Goal: Check status: Check status

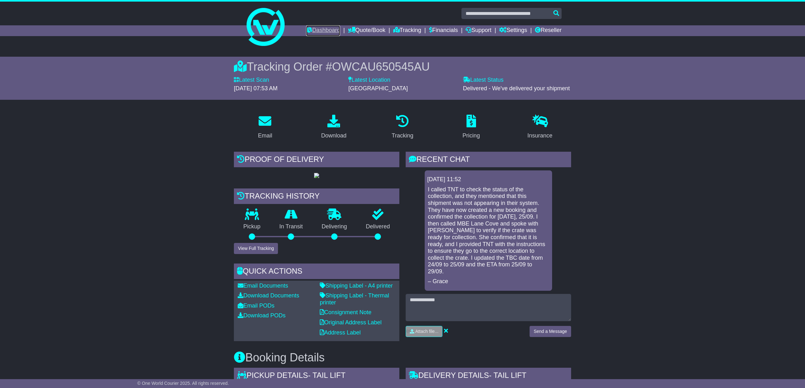
click at [317, 28] on link "Dashboard" at bounding box center [323, 30] width 34 height 11
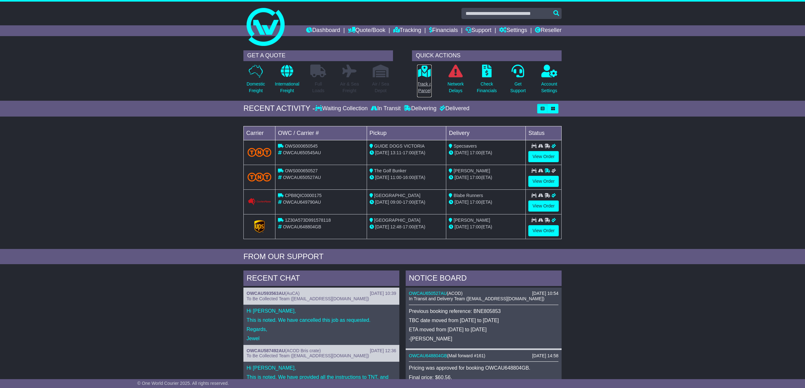
click at [426, 83] on p "Track a Parcel" at bounding box center [424, 87] width 15 height 13
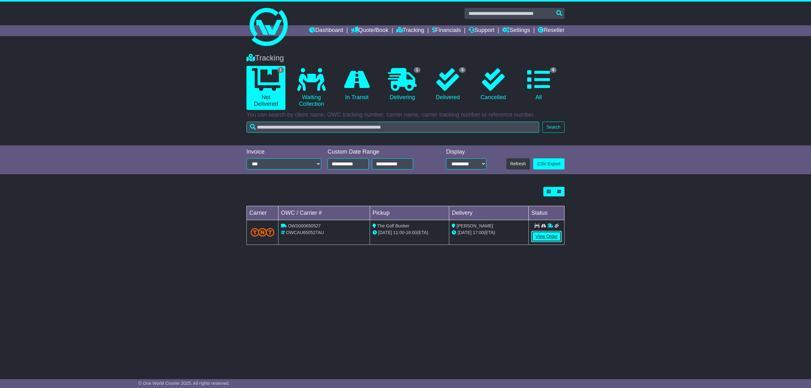
click at [547, 235] on link "View Order" at bounding box center [546, 236] width 30 height 11
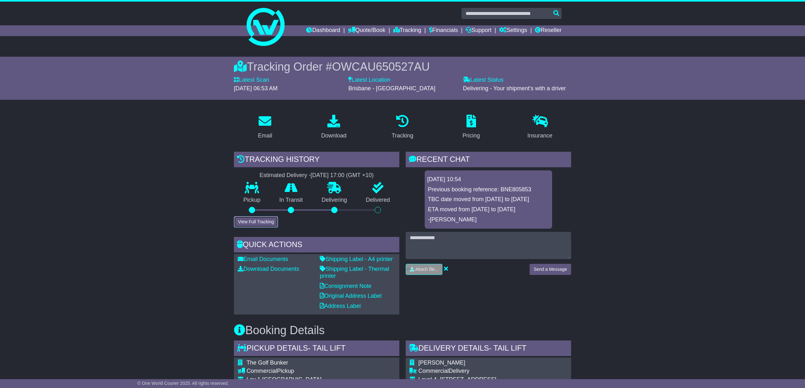
click at [250, 218] on button "View Full Tracking" at bounding box center [256, 221] width 44 height 11
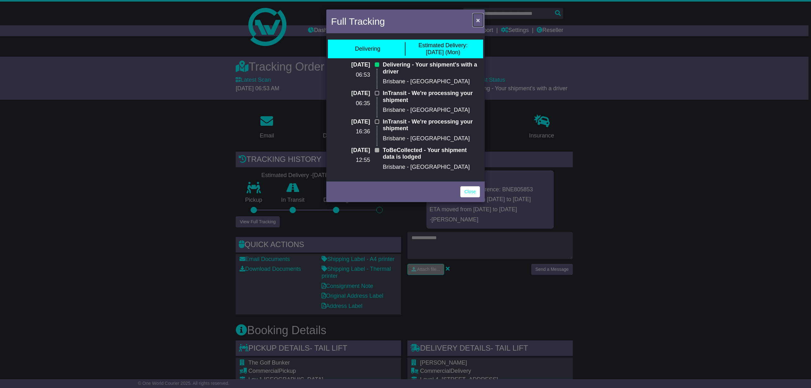
click at [479, 19] on span "×" at bounding box center [478, 19] width 4 height 7
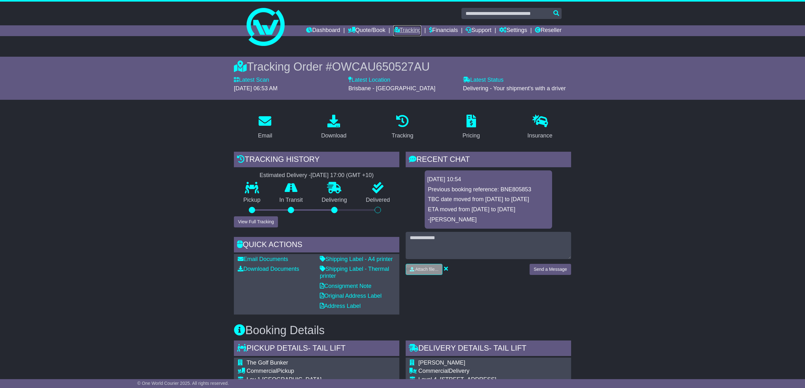
click at [402, 28] on link "Tracking" at bounding box center [407, 30] width 28 height 11
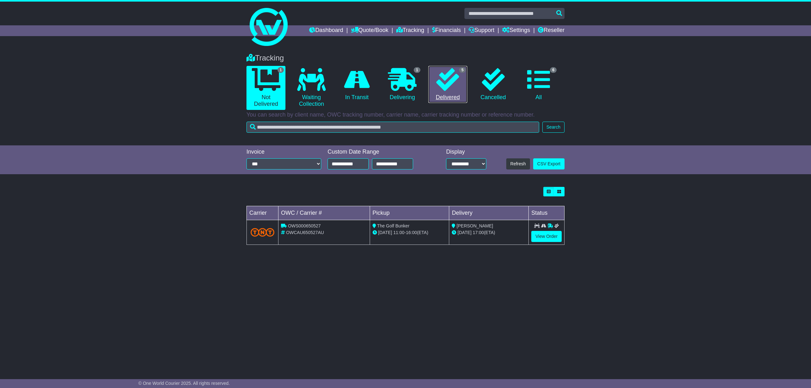
click at [450, 96] on link "5 Delivered" at bounding box center [447, 84] width 39 height 37
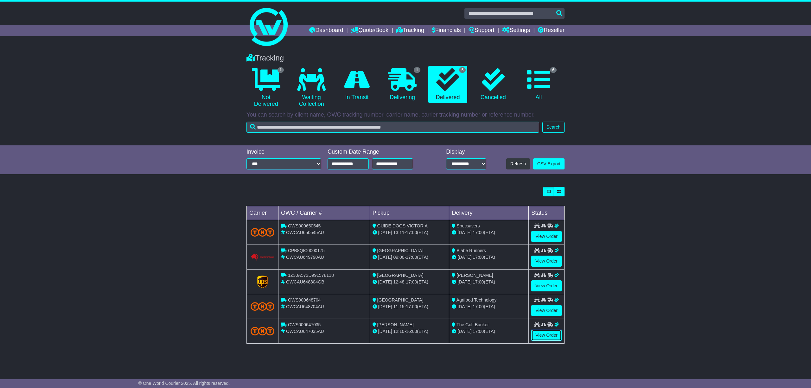
click at [546, 335] on link "View Order" at bounding box center [546, 335] width 30 height 11
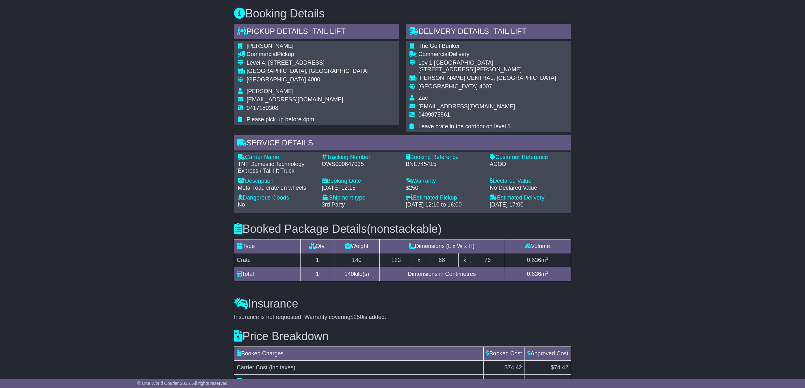
scroll to position [207, 0]
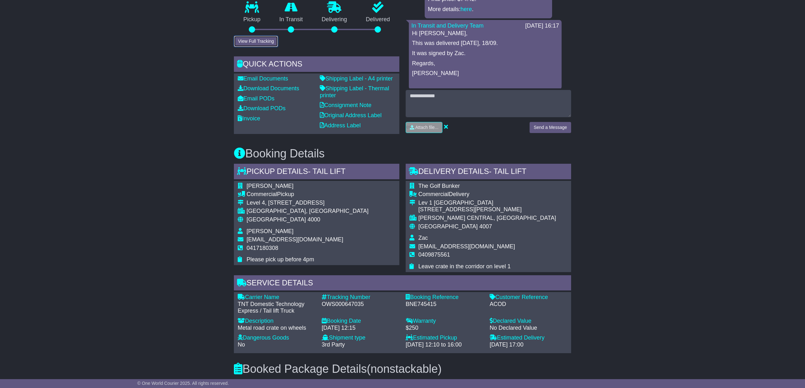
click at [250, 47] on button "View Full Tracking" at bounding box center [256, 41] width 44 height 11
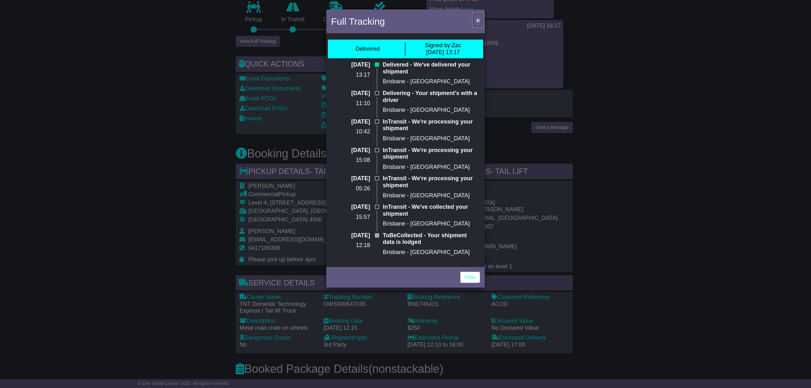
click at [478, 19] on span "×" at bounding box center [478, 19] width 4 height 7
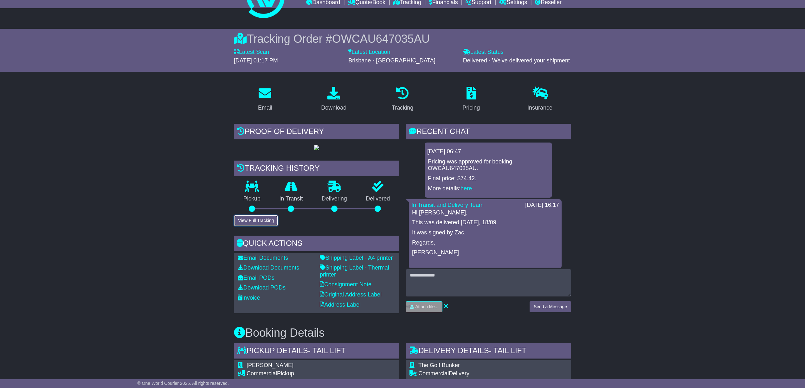
scroll to position [0, 0]
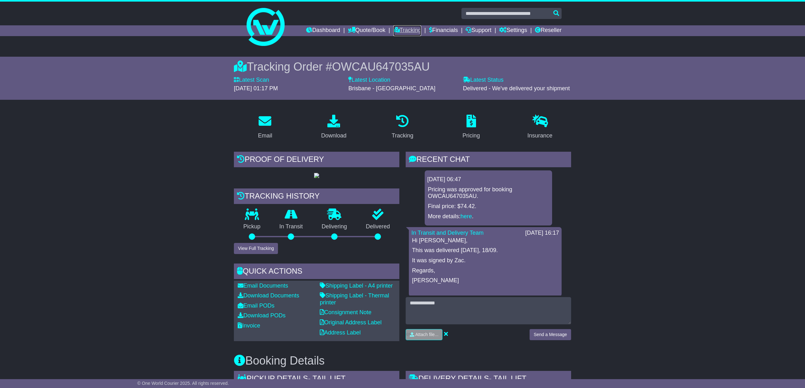
click at [399, 28] on link "Tracking" at bounding box center [407, 30] width 28 height 11
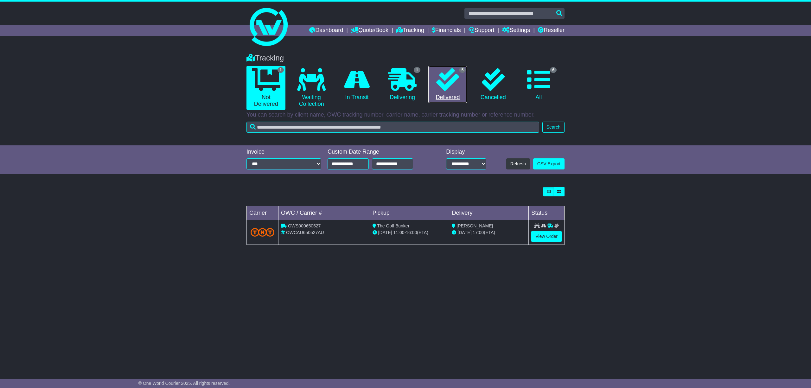
click at [444, 98] on link "5 Delivered" at bounding box center [447, 84] width 39 height 37
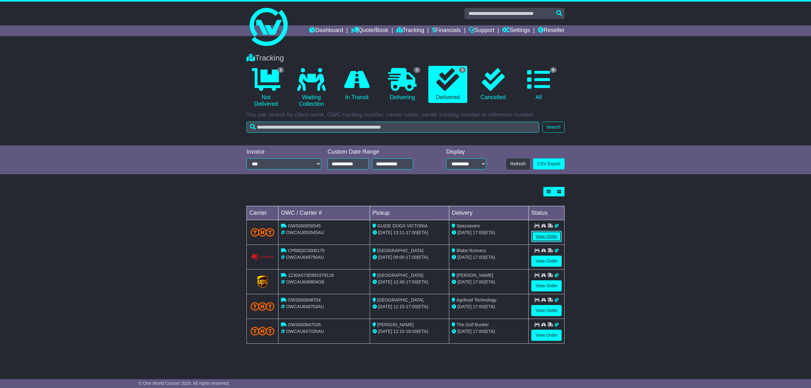
click at [545, 235] on link "View Order" at bounding box center [546, 236] width 30 height 11
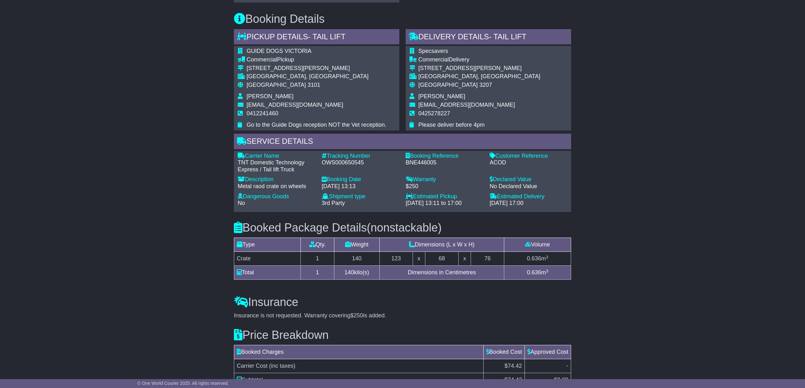
scroll to position [327, 0]
